Goal: Check status

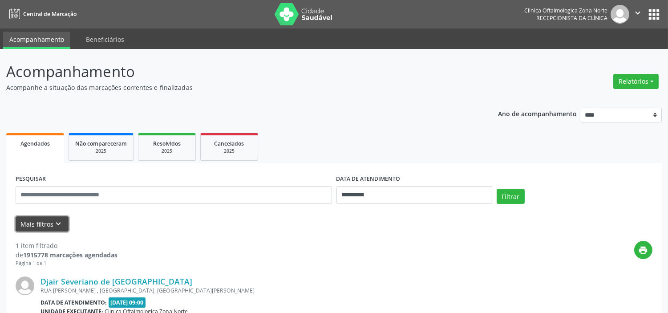
click at [38, 228] on button "Mais filtros keyboard_arrow_down" at bounding box center [42, 224] width 53 height 16
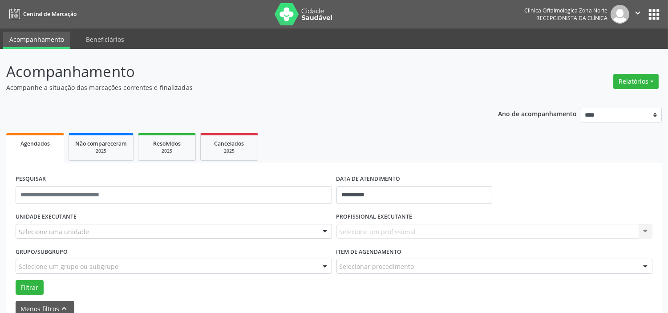
click at [76, 236] on div "Selecione uma unidade" at bounding box center [174, 231] width 316 height 15
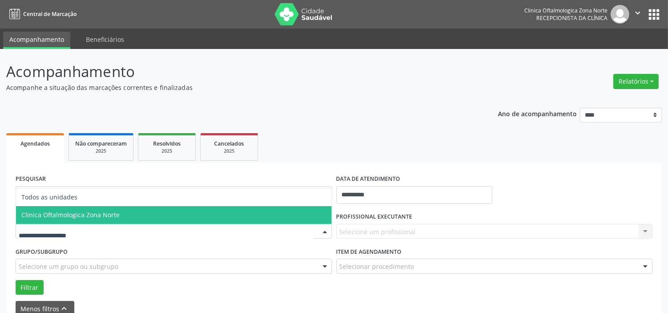
click at [85, 214] on span "Clinica Oftalmologica Zona Norte" at bounding box center [70, 214] width 98 height 8
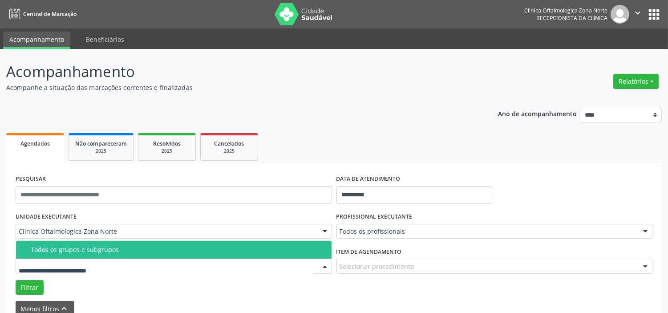
click at [95, 246] on div "Todos os grupos e subgrupos" at bounding box center [178, 249] width 295 height 7
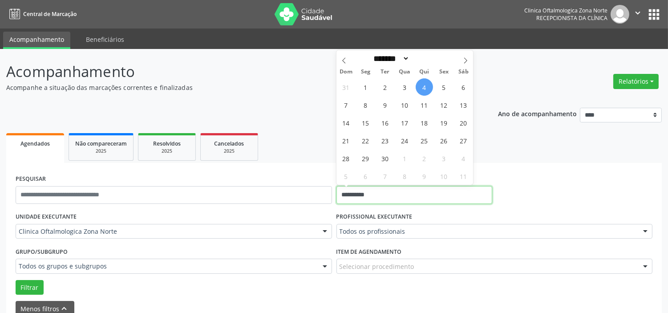
click at [387, 192] on input "**********" at bounding box center [414, 195] width 156 height 18
click at [465, 61] on icon at bounding box center [465, 60] width 6 height 6
select select "*"
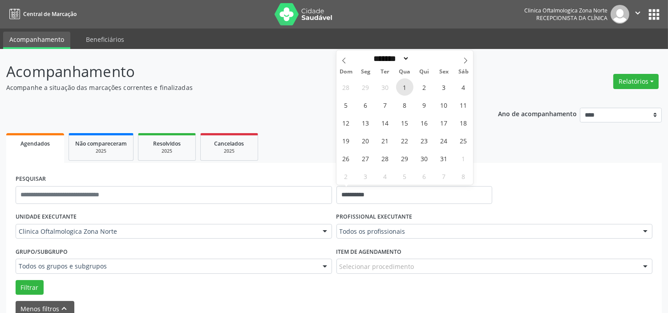
click at [404, 83] on span "1" at bounding box center [404, 86] width 17 height 17
type input "**********"
click at [464, 59] on icon at bounding box center [465, 60] width 6 height 6
select select "**"
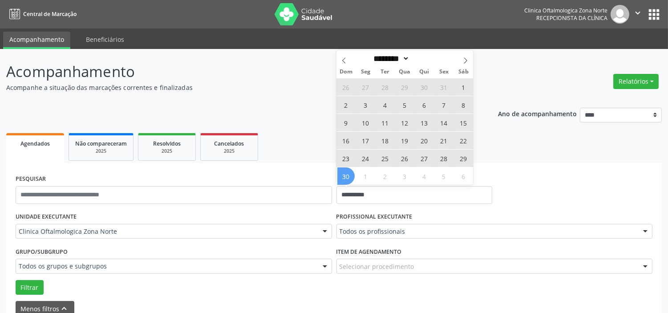
click at [351, 177] on span "30" at bounding box center [345, 175] width 17 height 17
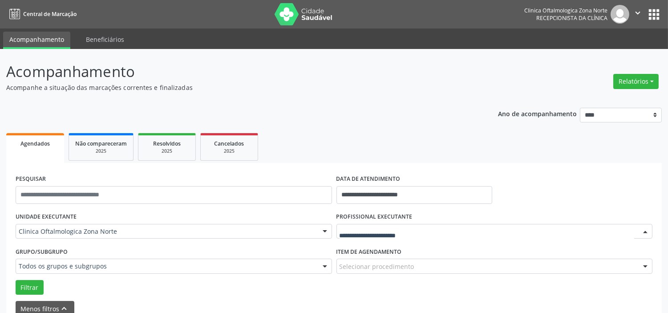
drag, startPoint x: 359, startPoint y: 226, endPoint x: 362, endPoint y: 198, distance: 28.2
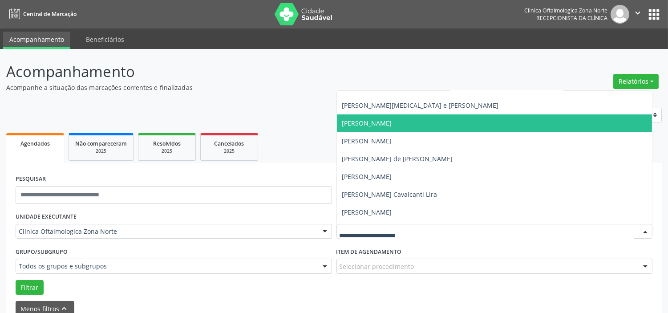
scroll to position [45, 0]
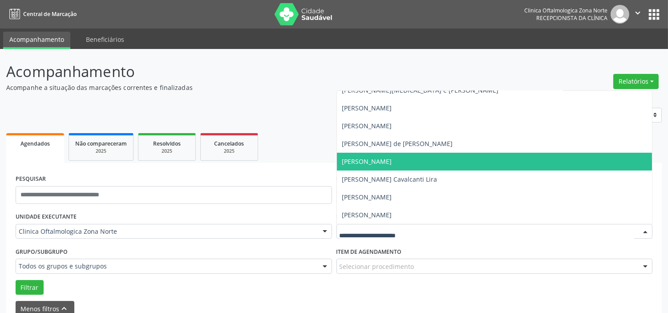
click at [369, 161] on span "[PERSON_NAME]" at bounding box center [367, 161] width 50 height 8
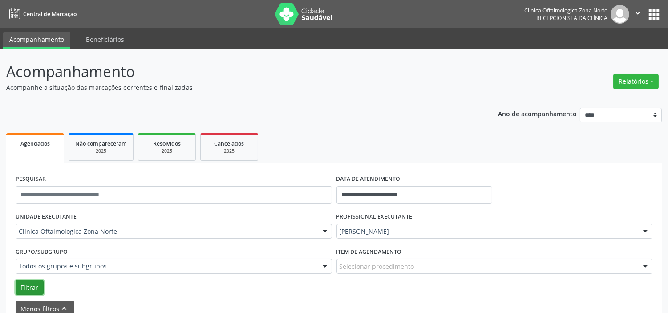
click at [23, 286] on button "Filtrar" at bounding box center [30, 287] width 28 height 15
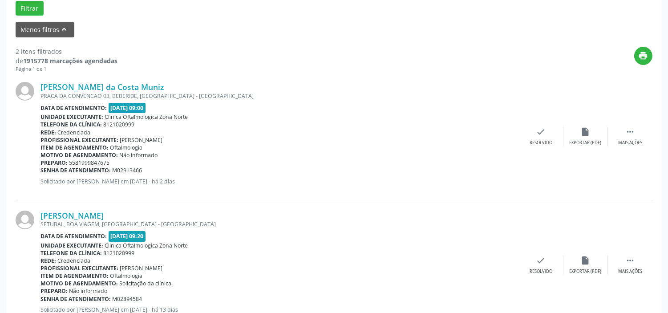
scroll to position [310, 0]
